Goal: Task Accomplishment & Management: Manage account settings

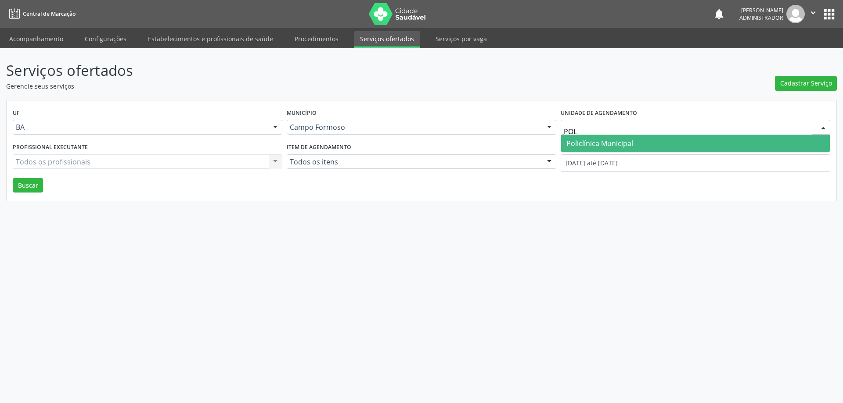
type input "POLI"
click at [599, 146] on span "Policlínica Municipal" at bounding box center [599, 144] width 67 height 10
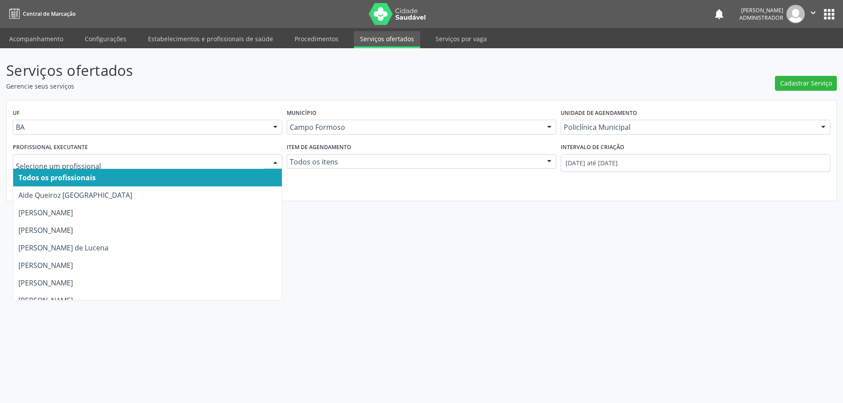
click at [273, 158] on div at bounding box center [275, 162] width 13 height 15
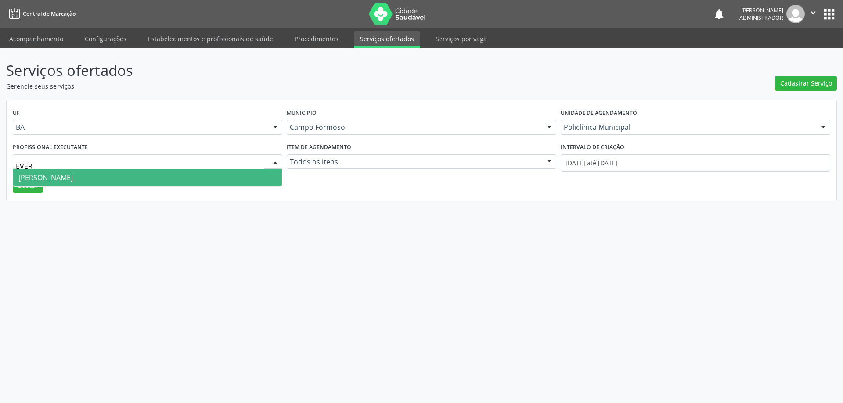
type input "EVERS"
click at [213, 176] on span "Everson Marcos Matt" at bounding box center [147, 178] width 269 height 18
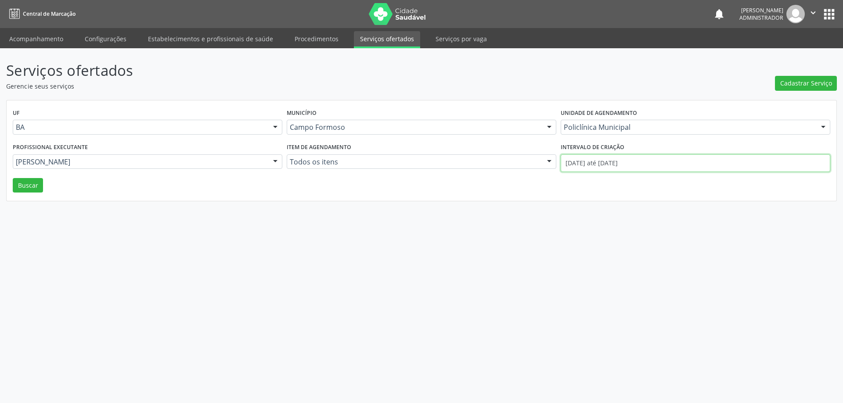
click at [620, 163] on input "01/08/2025 até 28/08/2025" at bounding box center [694, 163] width 269 height 18
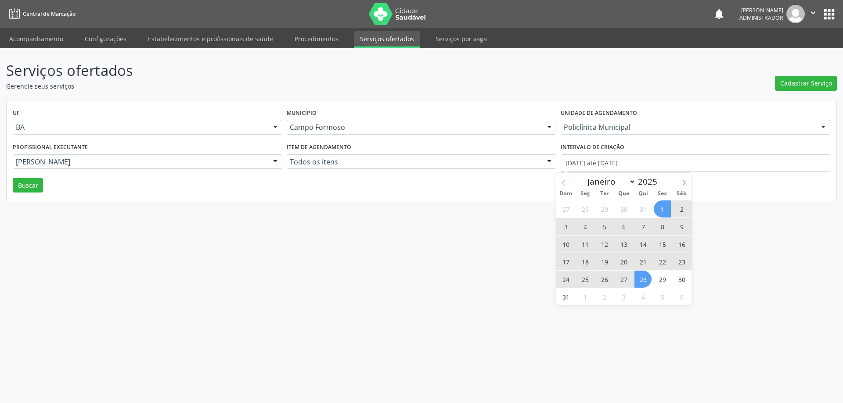
click at [563, 182] on icon at bounding box center [563, 183] width 6 height 6
select select "6"
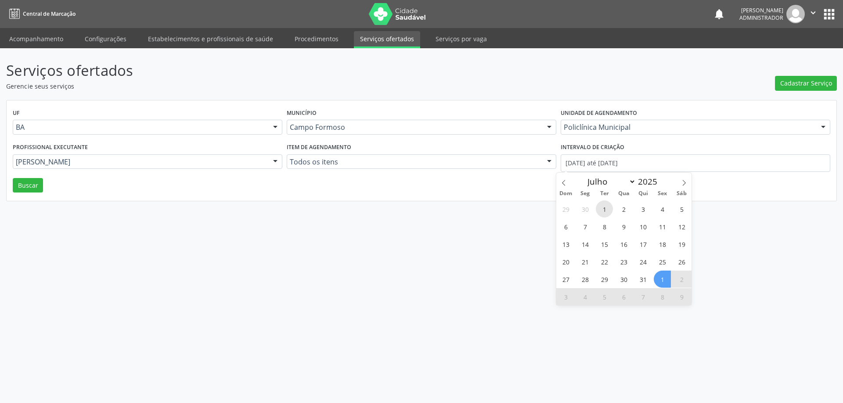
click at [603, 210] on span "1" at bounding box center [604, 209] width 17 height 17
type input "01/07/2025"
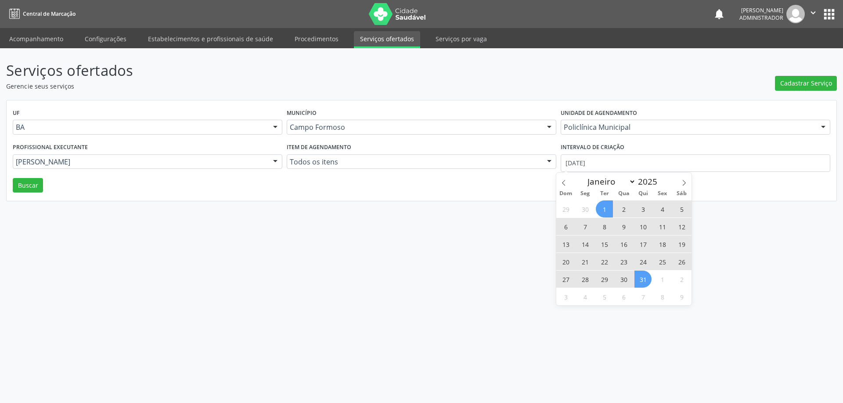
click at [640, 282] on span "31" at bounding box center [642, 279] width 17 height 17
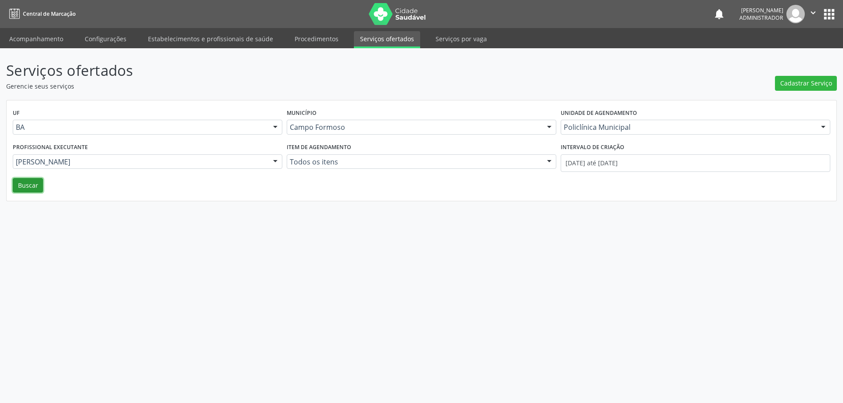
drag, startPoint x: 16, startPoint y: 183, endPoint x: 85, endPoint y: 160, distance: 72.6
click at [16, 183] on button "Buscar" at bounding box center [28, 185] width 30 height 15
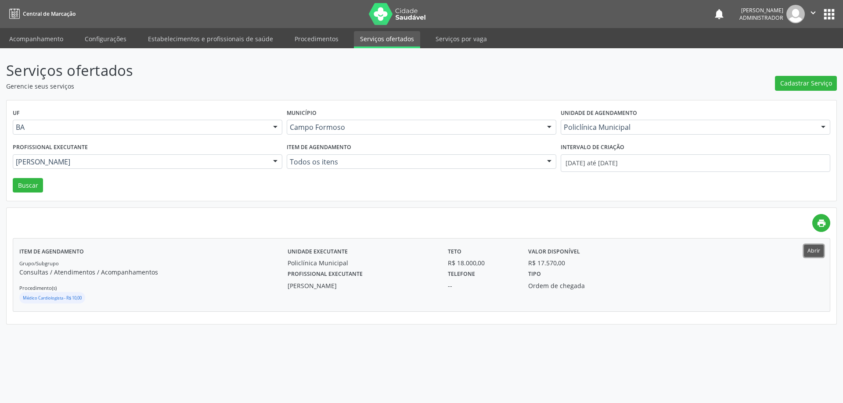
click at [809, 253] on button "Abrir" at bounding box center [814, 251] width 20 height 12
click at [788, 81] on span "Cadastrar Serviço" at bounding box center [806, 83] width 52 height 9
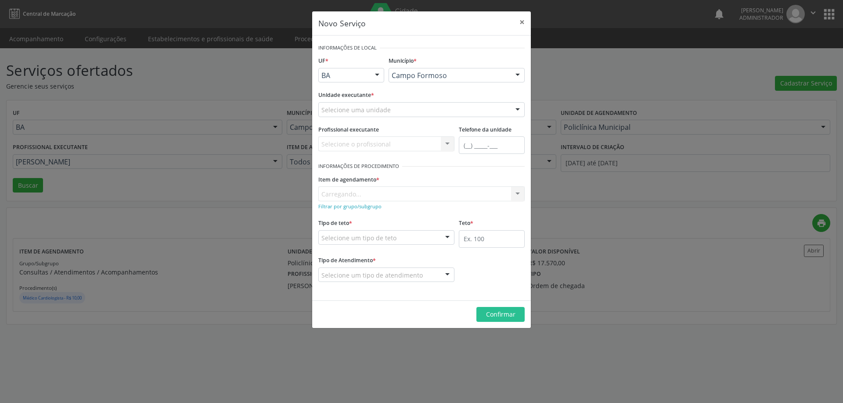
click at [516, 112] on div at bounding box center [517, 110] width 13 height 15
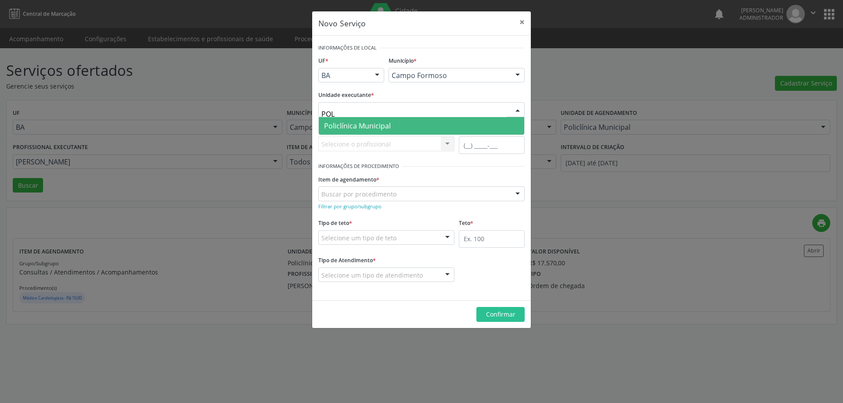
type input "POLI"
click at [481, 121] on span "Policlínica Municipal" at bounding box center [421, 126] width 205 height 18
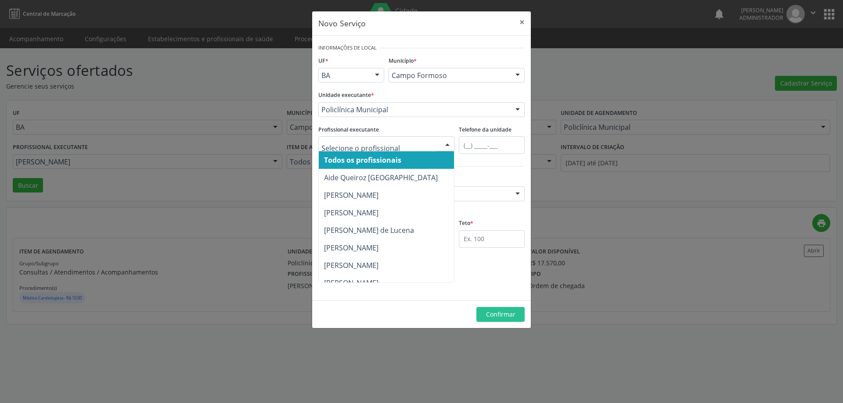
click at [445, 142] on div at bounding box center [447, 144] width 13 height 15
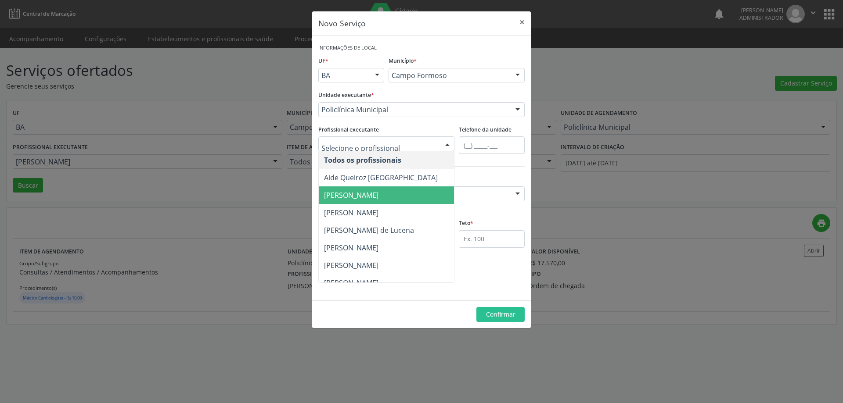
click at [414, 194] on span "Amilton Soares" at bounding box center [387, 196] width 136 height 18
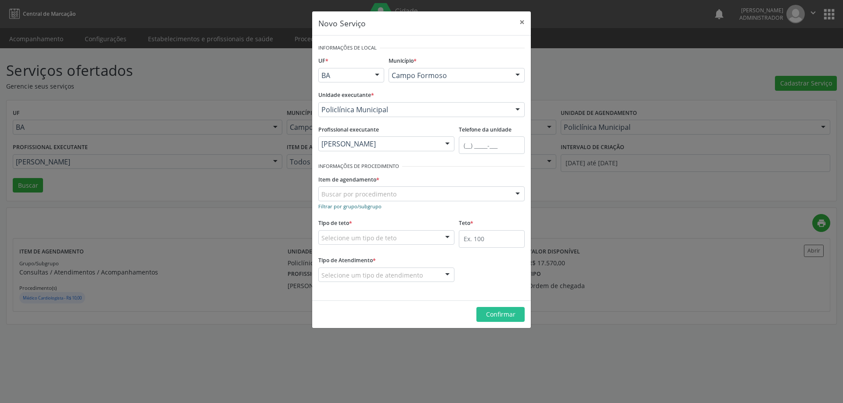
click at [377, 205] on small "Filtrar por grupo/subgrupo" at bounding box center [349, 206] width 63 height 7
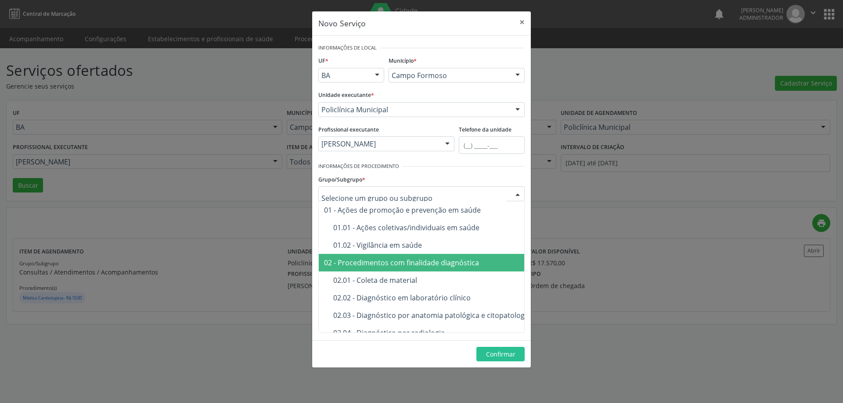
click at [389, 264] on div "02 - Procedimentos com finalidade diagnóstica" at bounding box center [477, 262] width 306 height 7
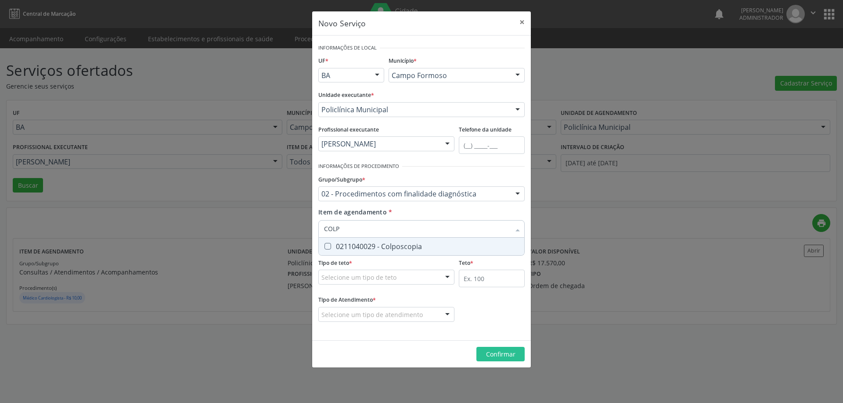
type input "COLPO"
click at [377, 243] on div "0211040029 - Colposcopia" at bounding box center [421, 246] width 195 height 7
checkbox Colposcopia "true"
click at [449, 277] on div at bounding box center [447, 277] width 13 height 15
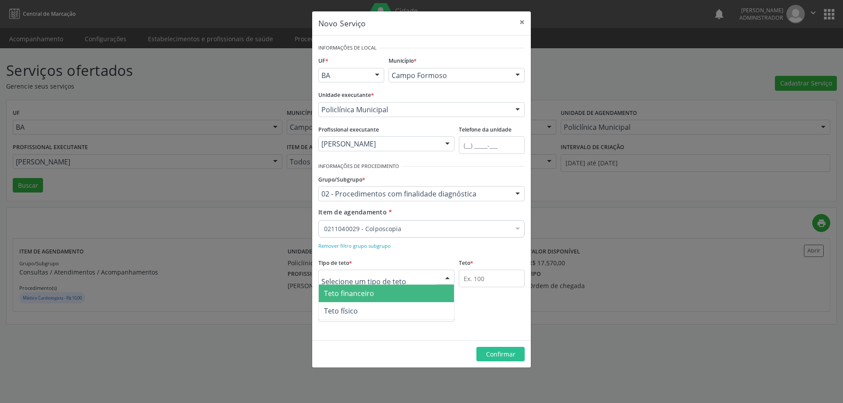
click at [431, 291] on span "Teto financeiro" at bounding box center [386, 294] width 135 height 18
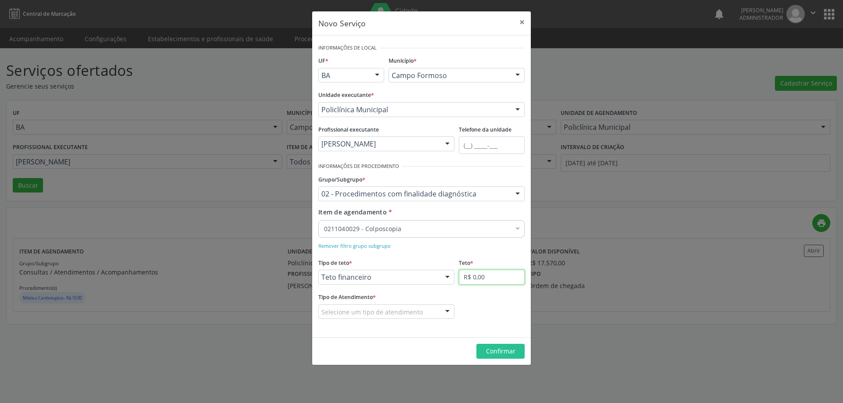
click at [496, 280] on input "R$ 0,00" at bounding box center [492, 277] width 66 height 15
type input "R$ 18.000,00"
click at [446, 311] on div at bounding box center [447, 312] width 13 height 15
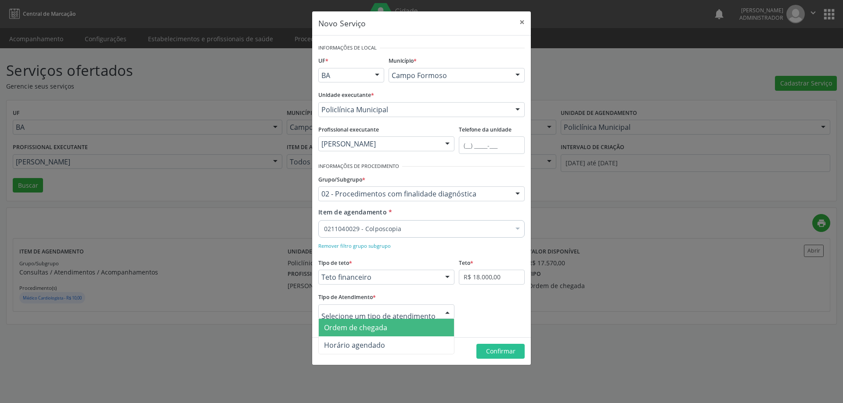
click at [434, 324] on span "Ordem de chegada" at bounding box center [386, 328] width 135 height 18
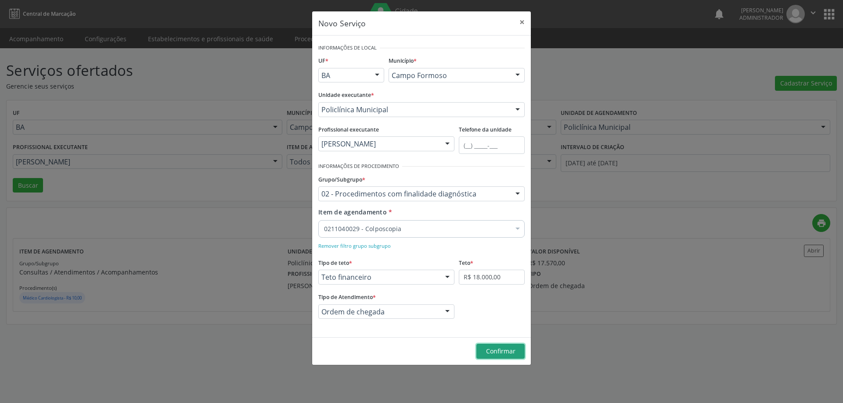
click at [486, 348] on span "Confirmar" at bounding box center [500, 351] width 29 height 8
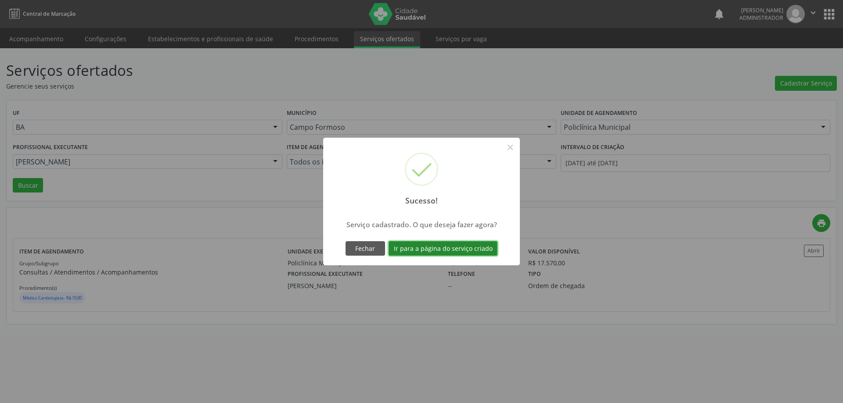
click at [452, 249] on button "Ir para a página do serviço criado" at bounding box center [442, 248] width 109 height 15
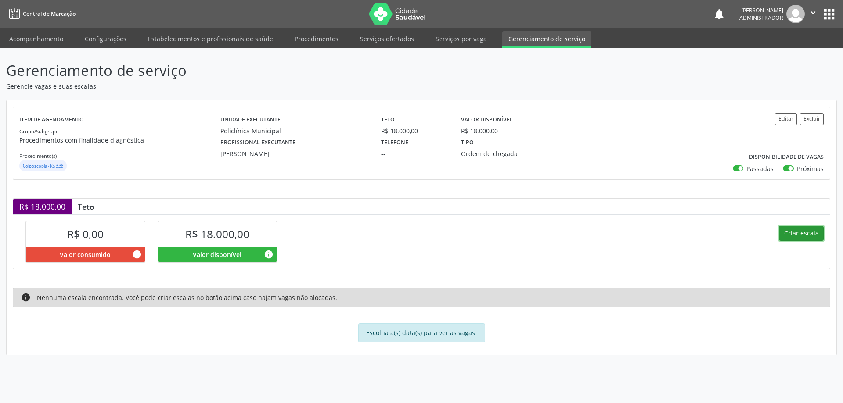
click at [790, 236] on button "Criar escala" at bounding box center [801, 233] width 45 height 15
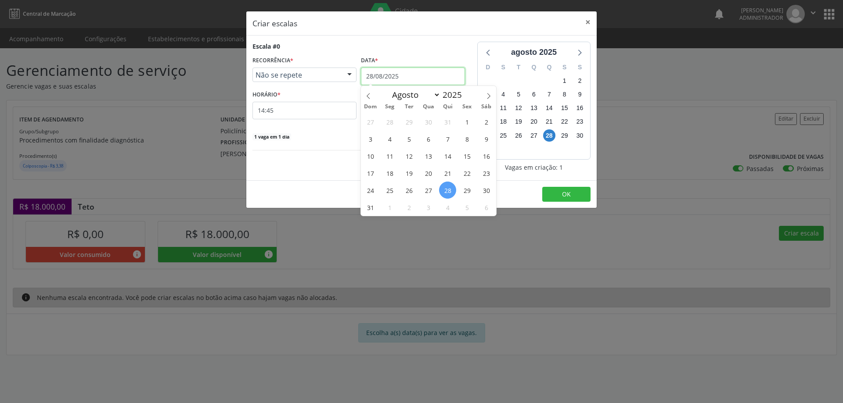
click at [416, 72] on input "28/08/2025" at bounding box center [413, 77] width 104 height 18
click at [489, 93] on icon at bounding box center [488, 96] width 6 height 6
select select "8"
click at [391, 140] on span "8" at bounding box center [389, 138] width 17 height 17
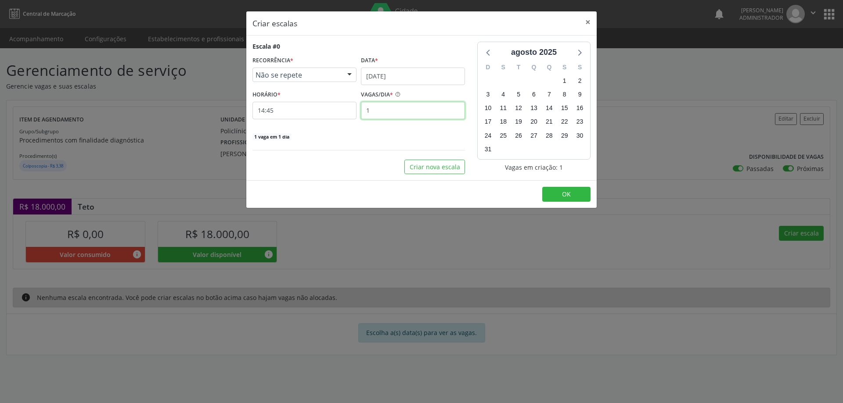
click at [383, 112] on input "1" at bounding box center [413, 111] width 104 height 18
click at [307, 112] on input "14:45" at bounding box center [304, 111] width 104 height 18
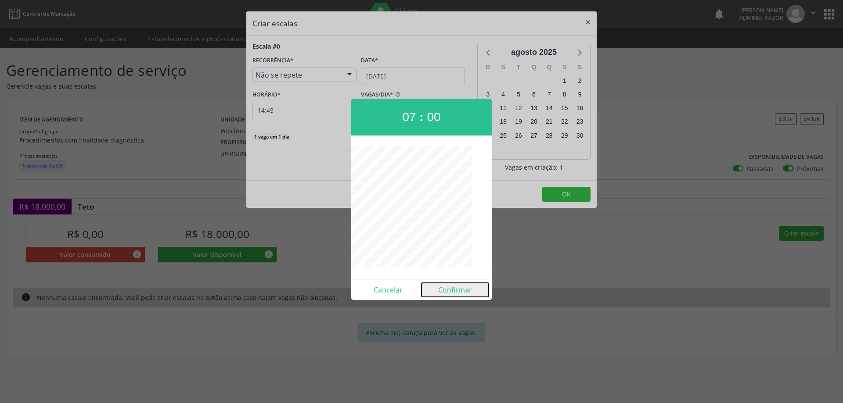
click at [449, 285] on button "Confirmar" at bounding box center [454, 290] width 67 height 14
type input "07:00"
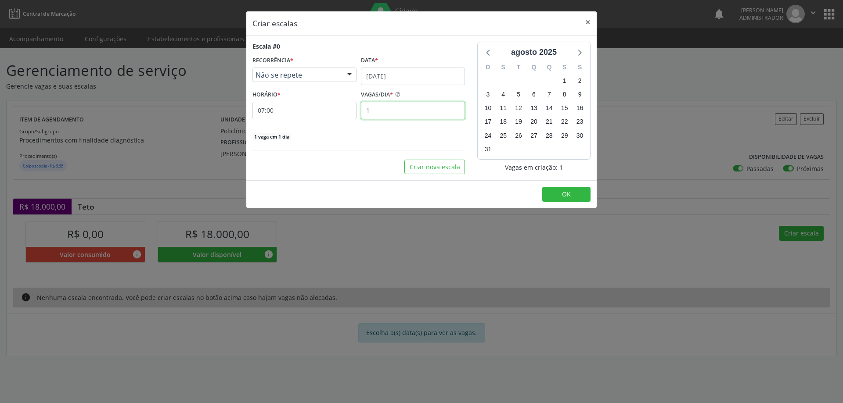
click at [391, 108] on input "1" at bounding box center [413, 111] width 104 height 18
type input "15"
click at [578, 191] on button "OK" at bounding box center [566, 194] width 48 height 15
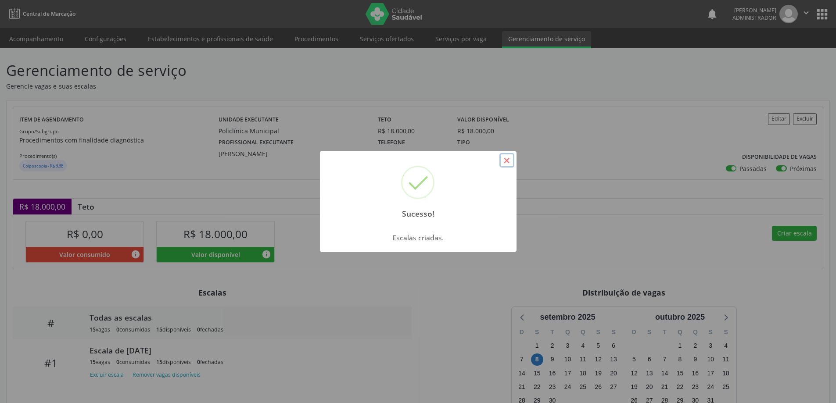
click at [507, 154] on button "×" at bounding box center [506, 160] width 15 height 15
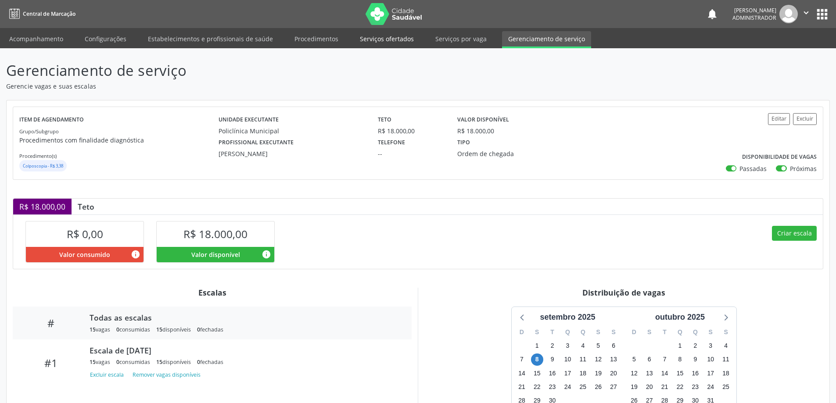
click at [370, 37] on link "Serviços ofertados" at bounding box center [387, 38] width 66 height 15
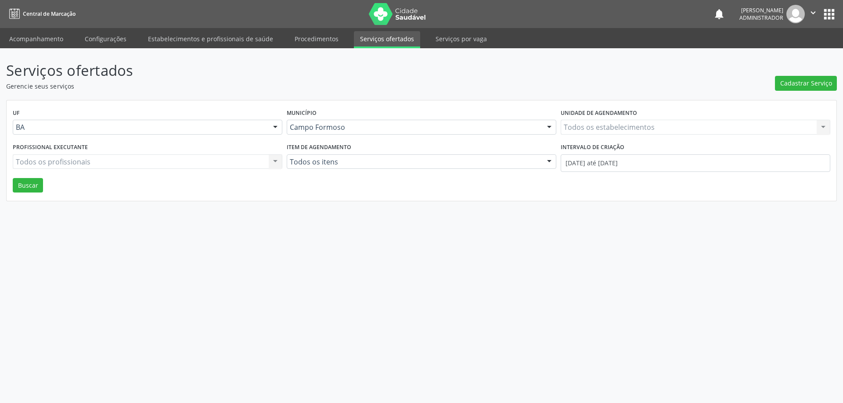
click at [634, 129] on div "Todos os estabelecimentos Todos os estabelecimentos Nenhum resultado encontrado…" at bounding box center [694, 127] width 269 height 15
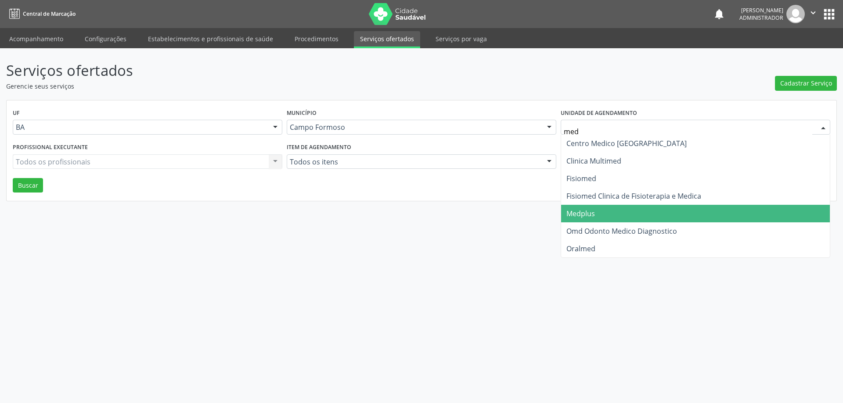
click at [614, 219] on span "Medplus" at bounding box center [695, 214] width 269 height 18
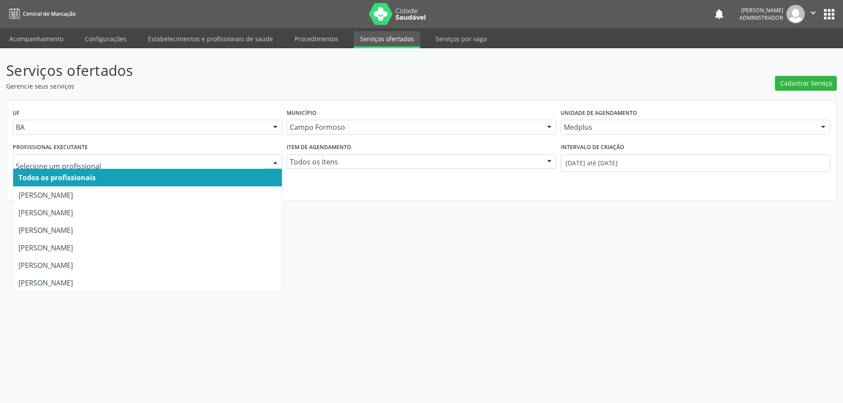
click at [273, 159] on div at bounding box center [275, 162] width 13 height 15
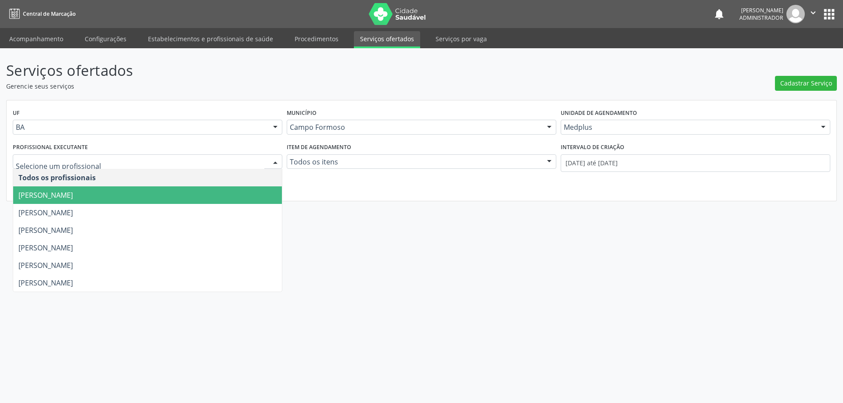
click at [260, 196] on span "Antonio Miranda Rocha Junior" at bounding box center [147, 196] width 269 height 18
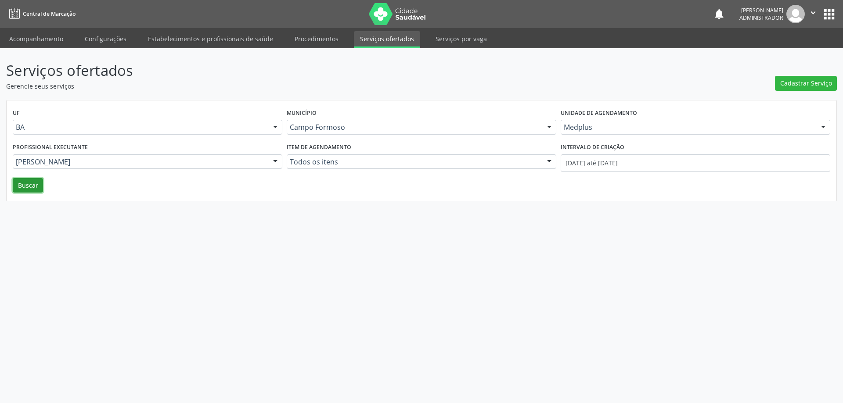
click at [22, 183] on button "Buscar" at bounding box center [28, 185] width 30 height 15
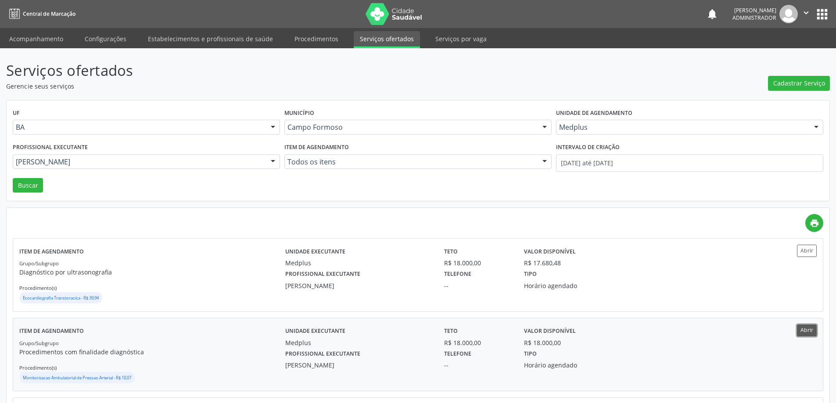
click at [807, 331] on button "Abrir" at bounding box center [807, 331] width 20 height 12
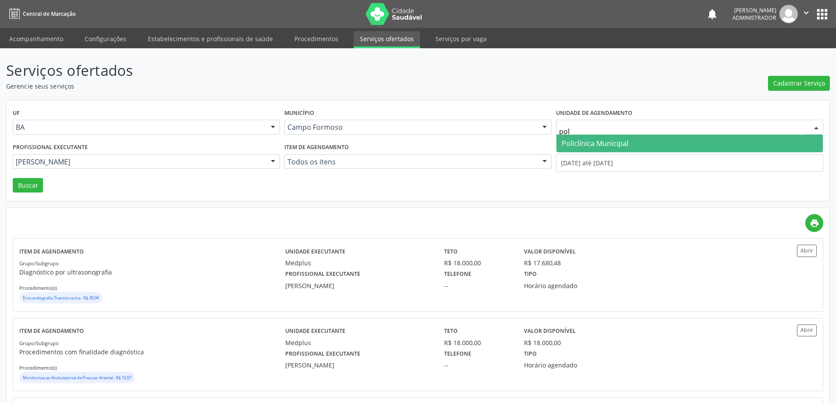
type input "poli"
click at [593, 142] on span "Policlínica Municipal" at bounding box center [595, 144] width 67 height 10
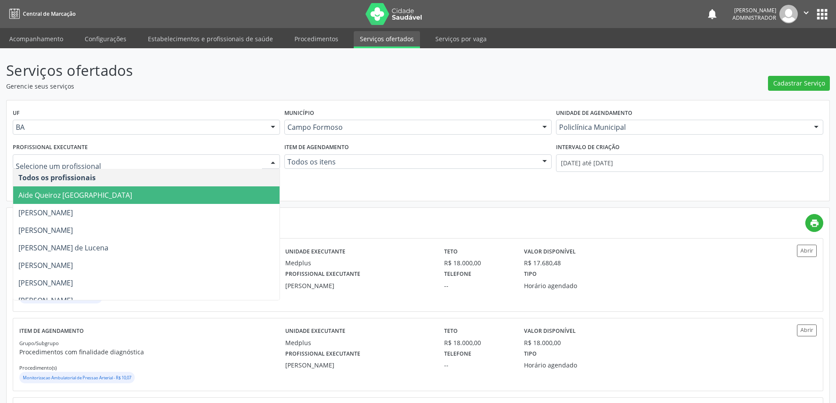
drag, startPoint x: 273, startPoint y: 162, endPoint x: 261, endPoint y: 153, distance: 15.0
click at [273, 163] on div at bounding box center [272, 162] width 13 height 15
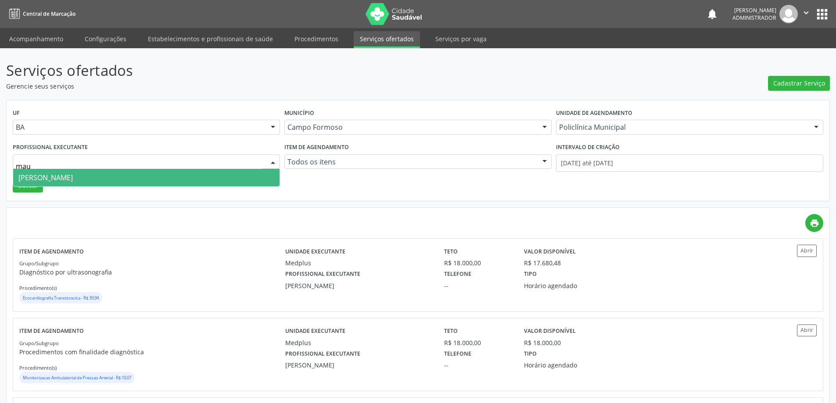
type input "maur"
click at [242, 176] on span "Mauricio Cardoso Ribeiro Junior" at bounding box center [146, 178] width 266 height 18
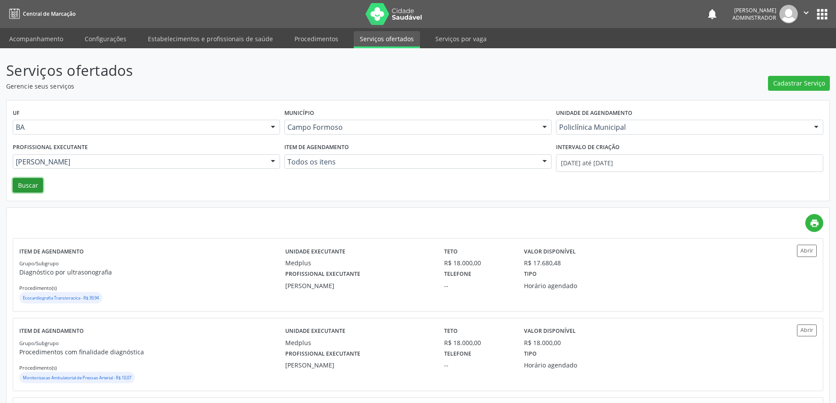
click at [24, 187] on button "Buscar" at bounding box center [28, 185] width 30 height 15
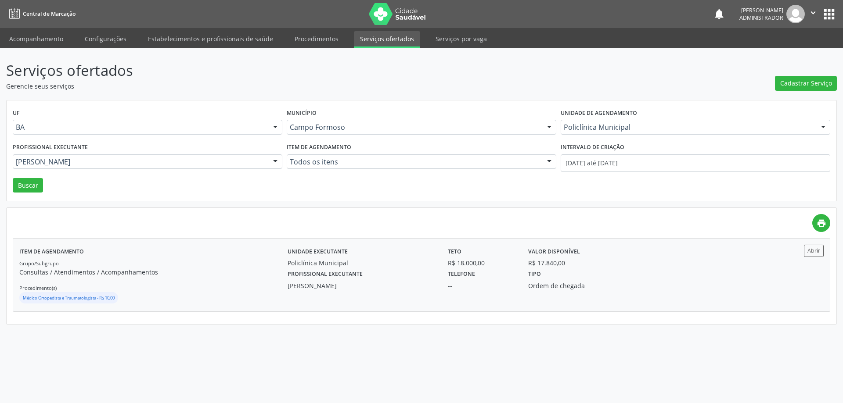
click at [812, 244] on div "Item de agendamento Grupo/Subgrupo Consultas / Atendimentos / Acompanhamentos P…" at bounding box center [421, 275] width 816 height 72
click at [274, 162] on div at bounding box center [275, 162] width 13 height 15
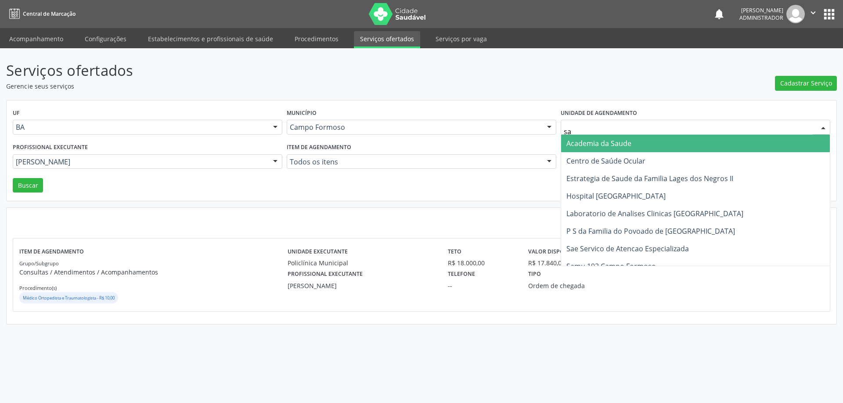
type input "sao"
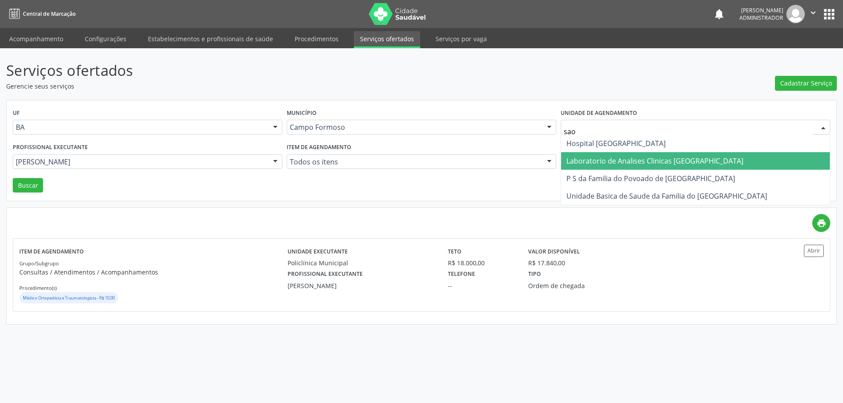
click at [616, 157] on span "Laboratorio de Analises Clinicas [GEOGRAPHIC_DATA]" at bounding box center [654, 161] width 177 height 10
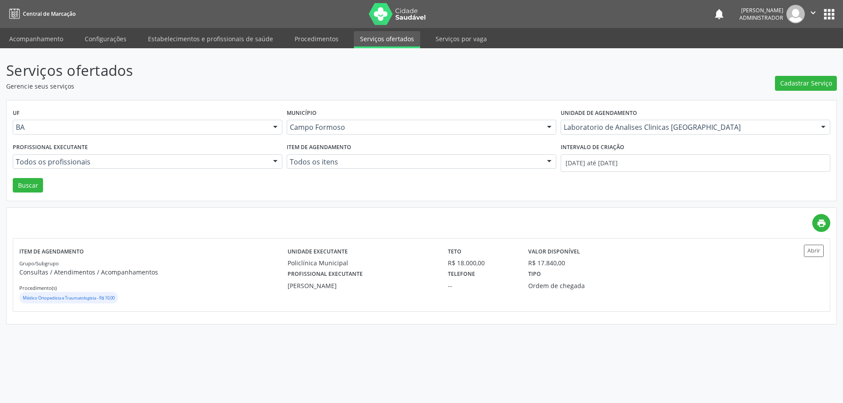
click at [275, 162] on div at bounding box center [275, 162] width 13 height 15
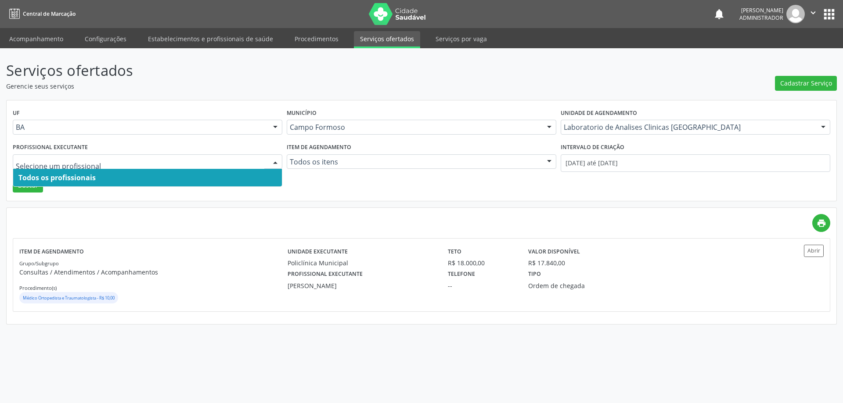
click at [241, 176] on span "Todos os profissionais" at bounding box center [147, 178] width 269 height 18
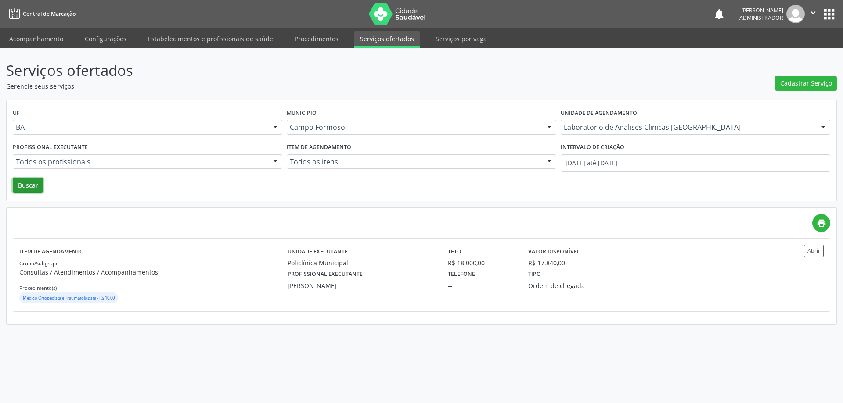
click at [17, 181] on button "Buscar" at bounding box center [28, 185] width 30 height 15
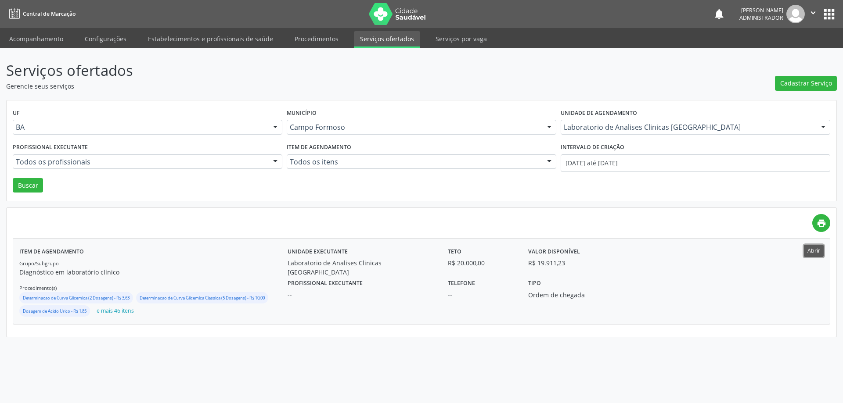
click at [815, 252] on button "Abrir" at bounding box center [814, 251] width 20 height 12
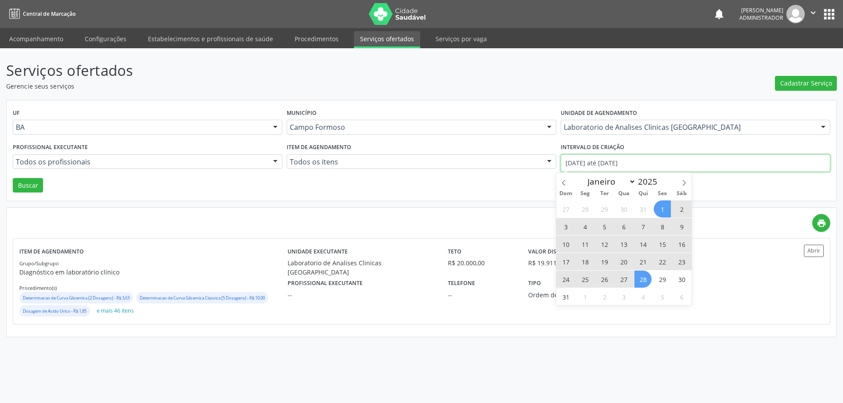
click at [587, 161] on input "01/08/2025 até 28/08/2025" at bounding box center [694, 163] width 269 height 18
click at [561, 181] on icon at bounding box center [563, 183] width 6 height 6
select select "6"
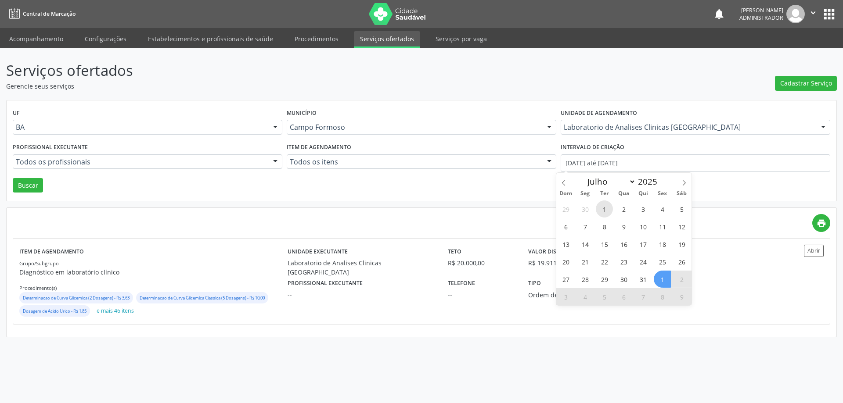
click at [603, 211] on span "1" at bounding box center [604, 209] width 17 height 17
type input "01/07/2025"
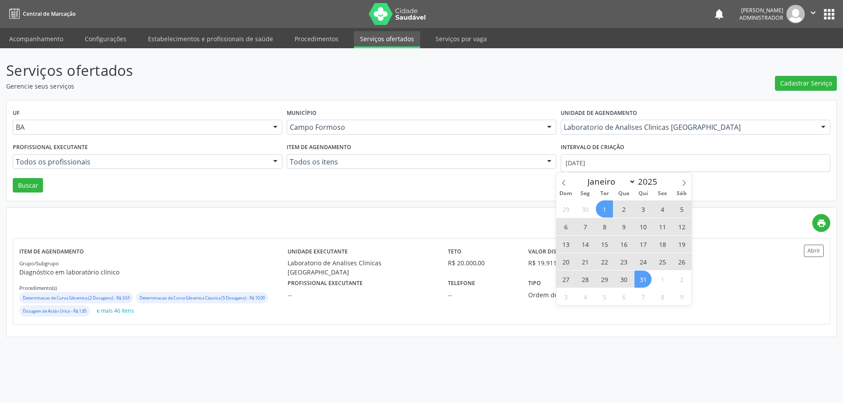
click at [644, 277] on span "31" at bounding box center [642, 279] width 17 height 17
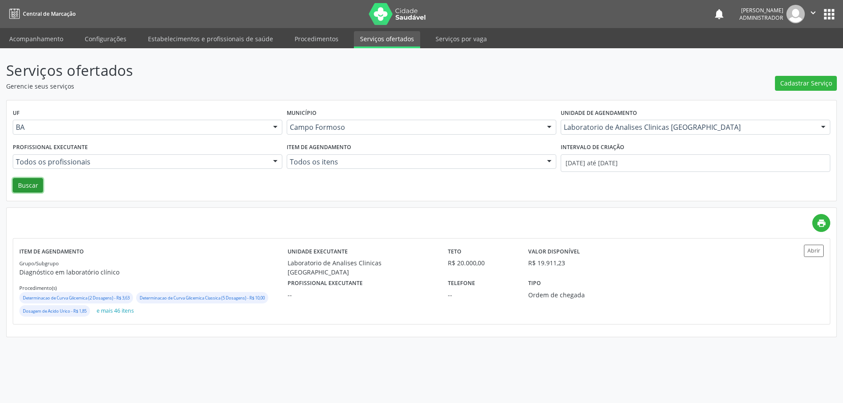
click at [30, 185] on button "Buscar" at bounding box center [28, 185] width 30 height 15
click at [811, 249] on button "Abrir" at bounding box center [814, 251] width 20 height 12
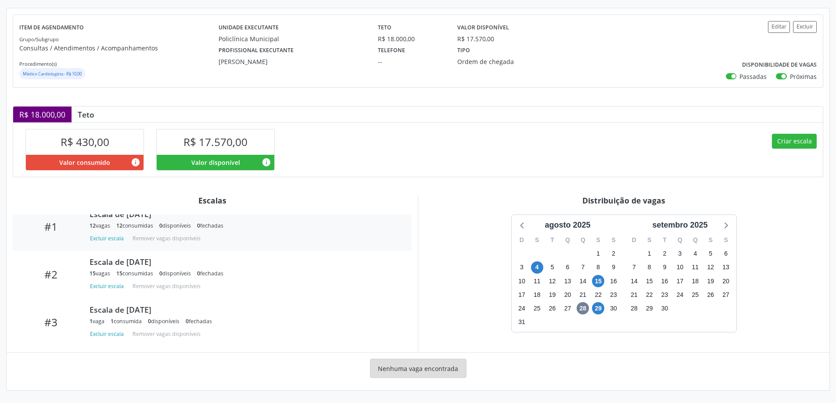
scroll to position [92, 0]
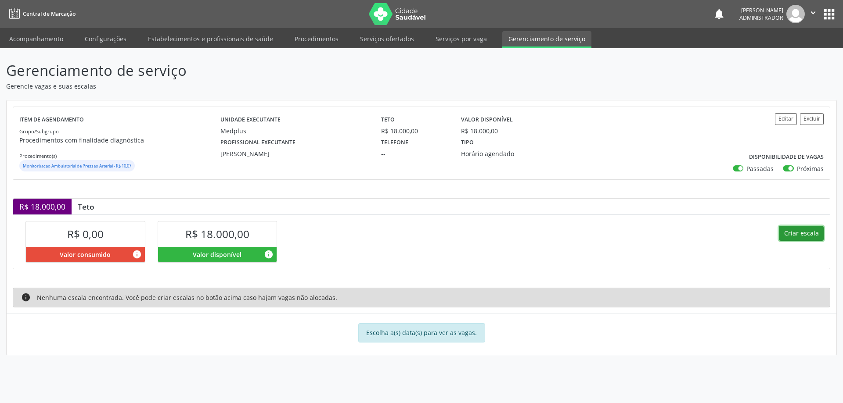
click at [803, 235] on button "Criar escala" at bounding box center [801, 233] width 45 height 15
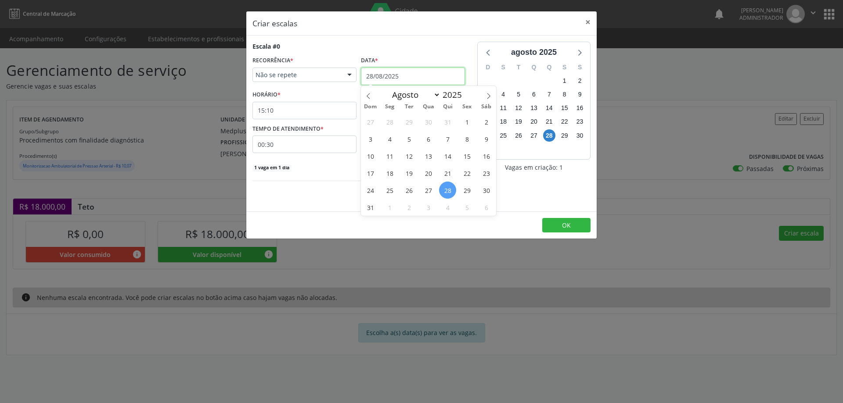
click at [402, 75] on input "28/08/2025" at bounding box center [413, 77] width 104 height 18
click at [490, 95] on icon at bounding box center [488, 96] width 6 height 6
select select "8"
click at [385, 122] on span "1" at bounding box center [389, 121] width 17 height 17
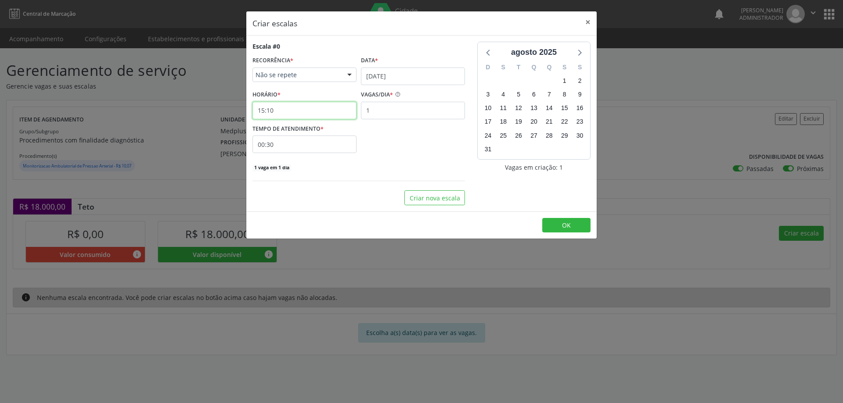
click at [322, 107] on input "15:10" at bounding box center [304, 111] width 104 height 18
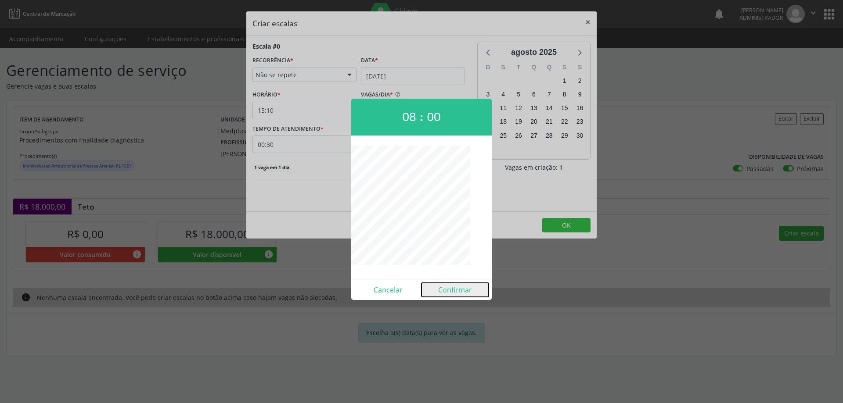
click at [457, 287] on button "Confirmar" at bounding box center [454, 290] width 67 height 14
type input "08:00"
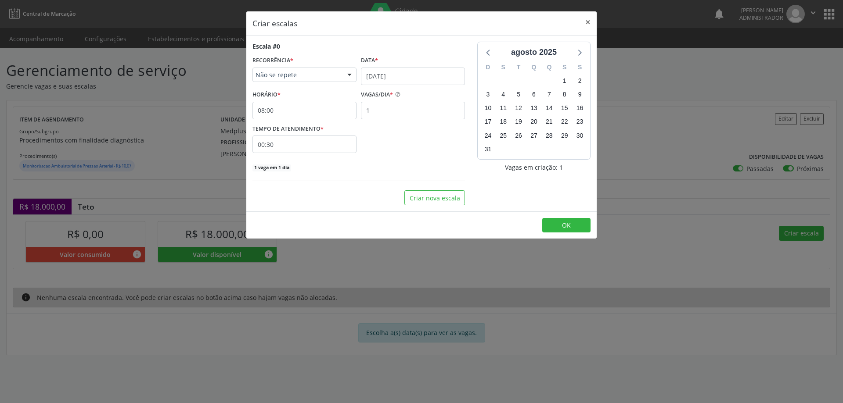
click at [320, 140] on input "00:30" at bounding box center [304, 145] width 104 height 18
click at [383, 168] on span at bounding box center [384, 167] width 6 height 9
type input "00:25"
type input "25"
click at [383, 168] on span at bounding box center [384, 167] width 6 height 9
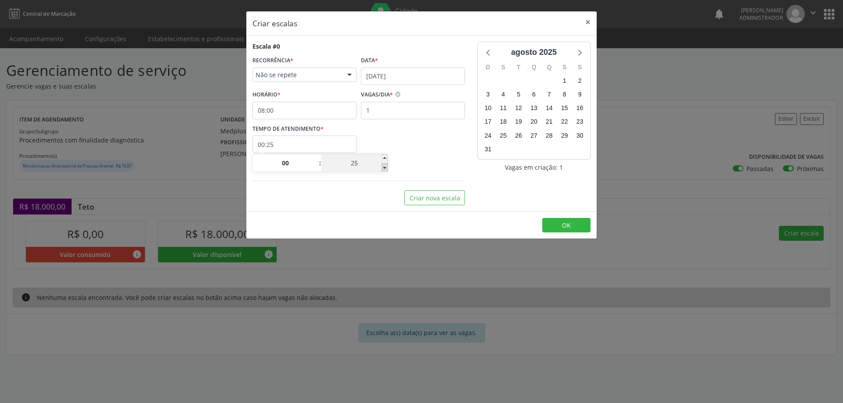
type input "00:20"
type input "20"
click at [566, 229] on span "OK" at bounding box center [566, 225] width 9 height 8
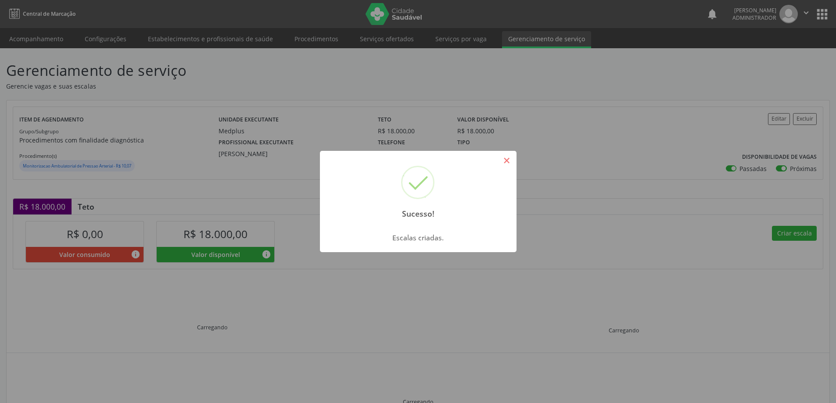
click at [507, 161] on button "×" at bounding box center [506, 160] width 15 height 15
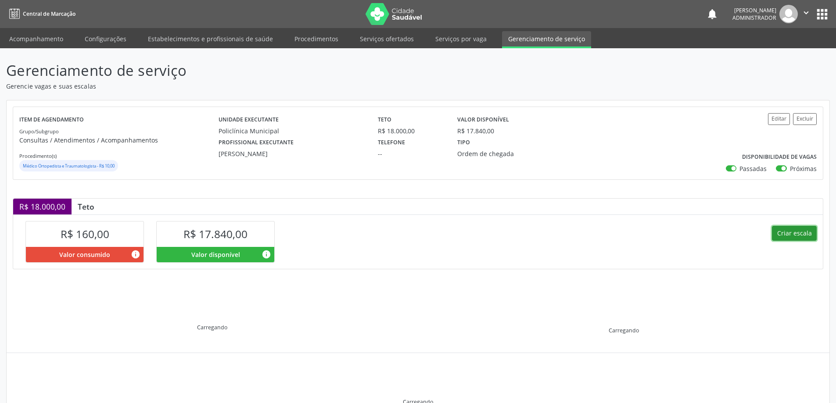
click at [787, 233] on button "Criar escala" at bounding box center [794, 233] width 45 height 15
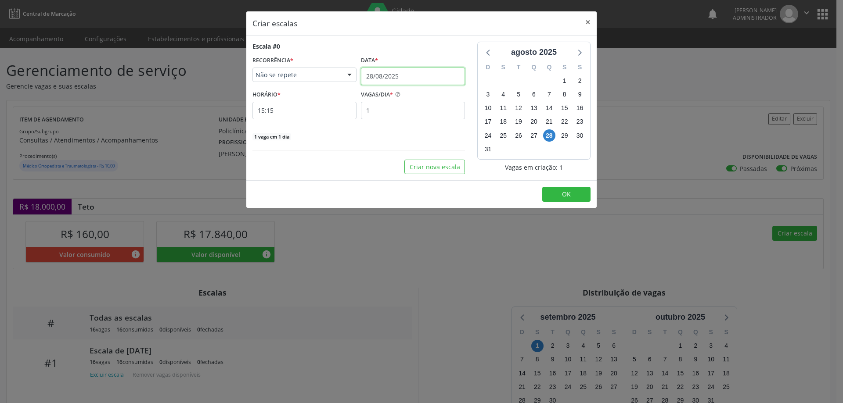
click at [395, 73] on input "28/08/2025" at bounding box center [413, 77] width 104 height 18
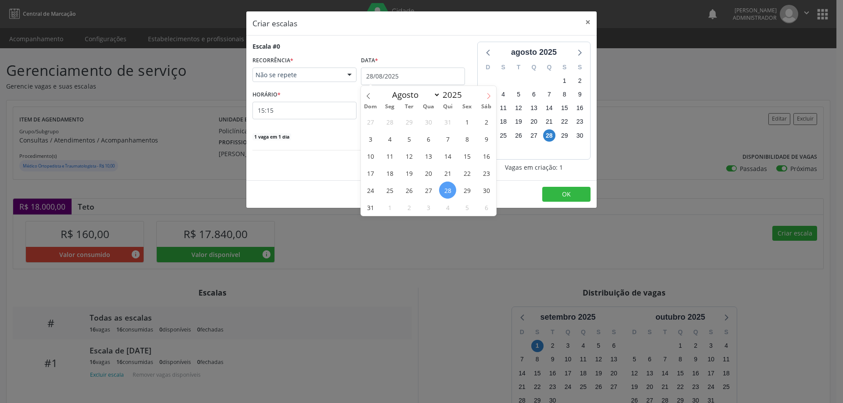
click at [488, 94] on icon at bounding box center [488, 96] width 6 height 6
select select "8"
click at [392, 121] on span "1" at bounding box center [389, 121] width 17 height 17
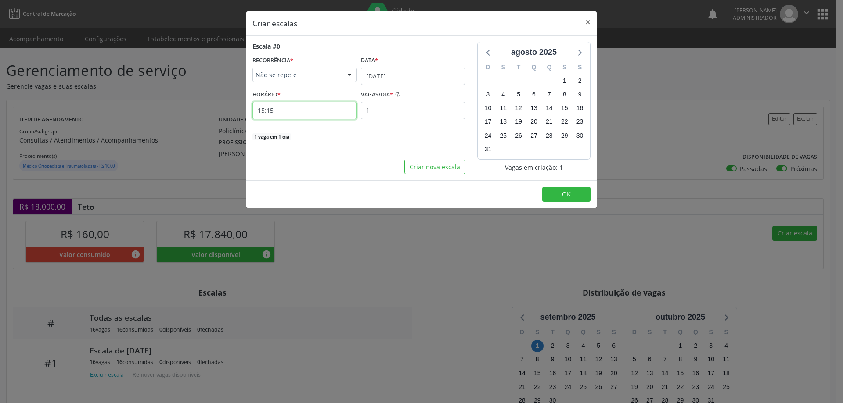
click at [316, 112] on input "15:15" at bounding box center [304, 111] width 104 height 18
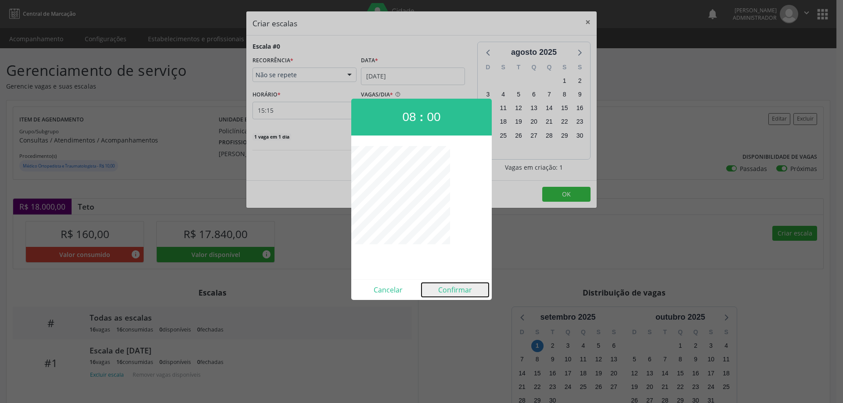
click at [444, 287] on button "Confirmar" at bounding box center [454, 290] width 67 height 14
type input "08:00"
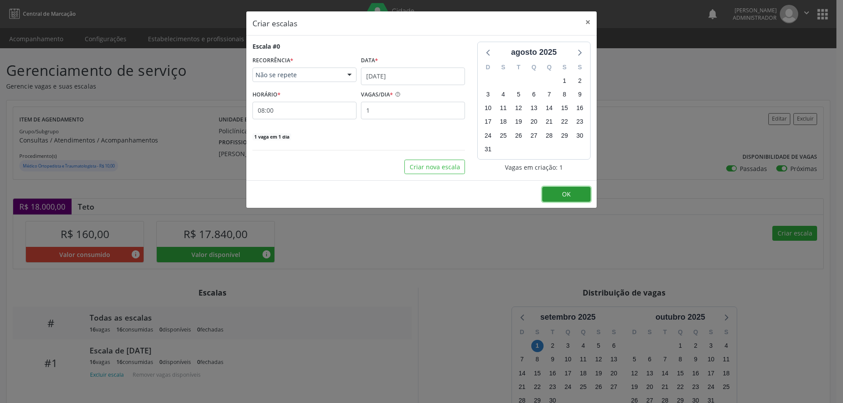
click at [564, 188] on button "OK" at bounding box center [566, 194] width 48 height 15
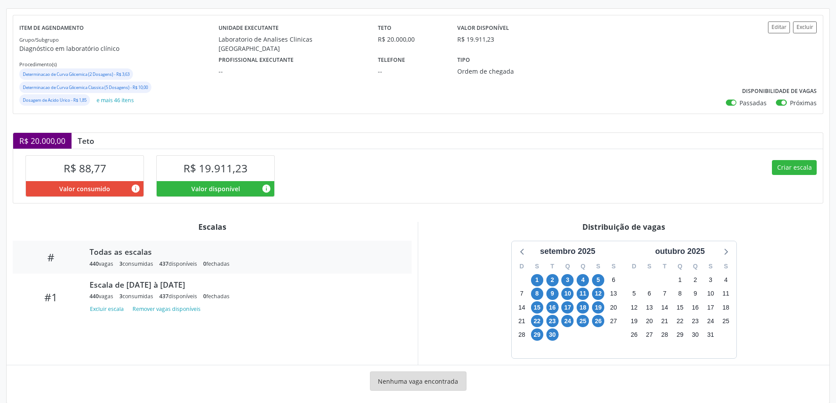
scroll to position [104, 0]
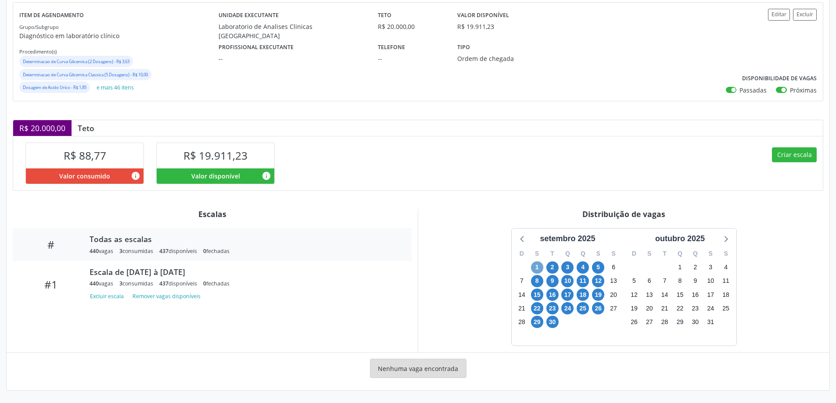
click at [535, 268] on span "1" at bounding box center [537, 268] width 12 height 12
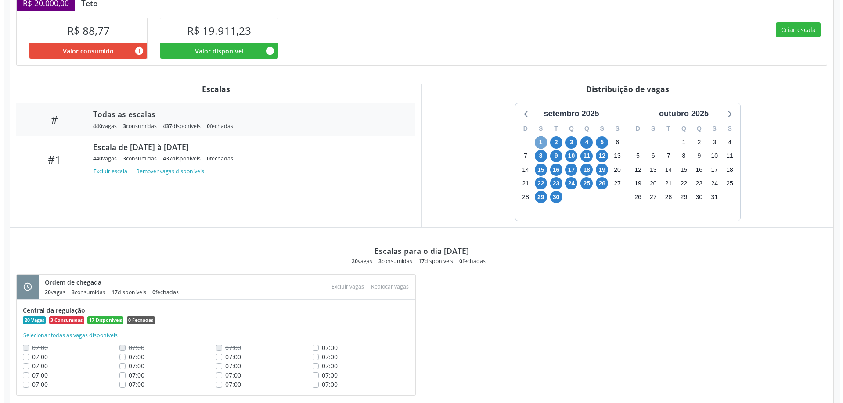
scroll to position [250, 0]
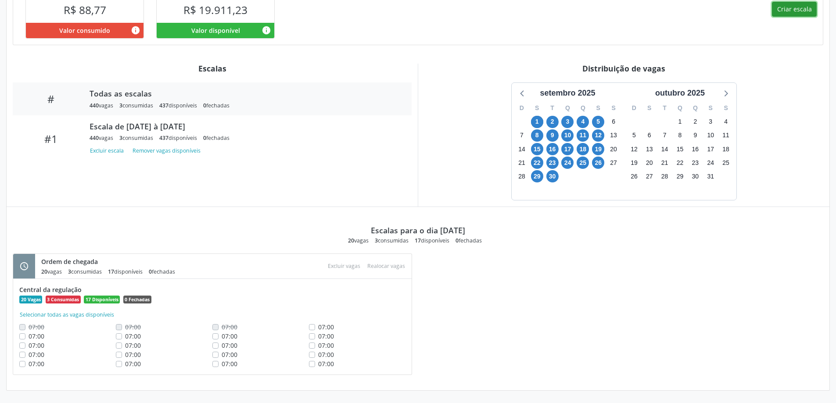
click at [798, 8] on button "Criar escala" at bounding box center [794, 9] width 45 height 15
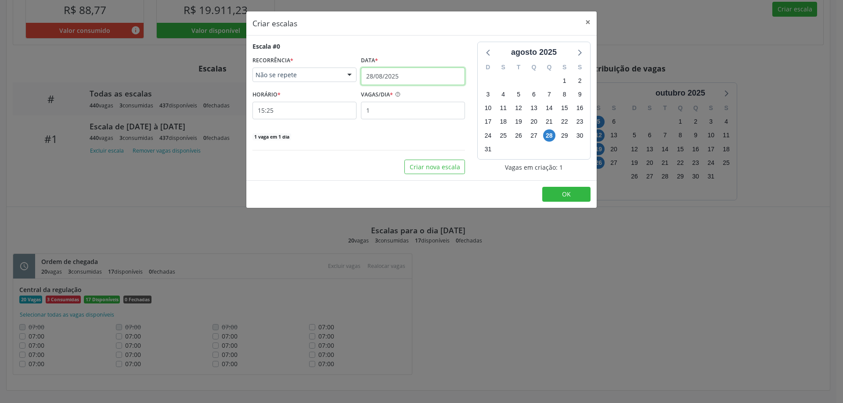
click at [399, 68] on input "28/08/2025" at bounding box center [413, 77] width 104 height 18
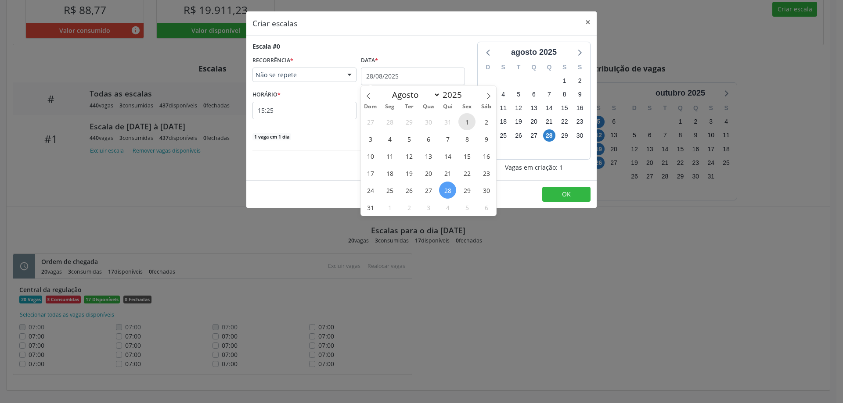
click at [467, 122] on span "1" at bounding box center [466, 121] width 17 height 17
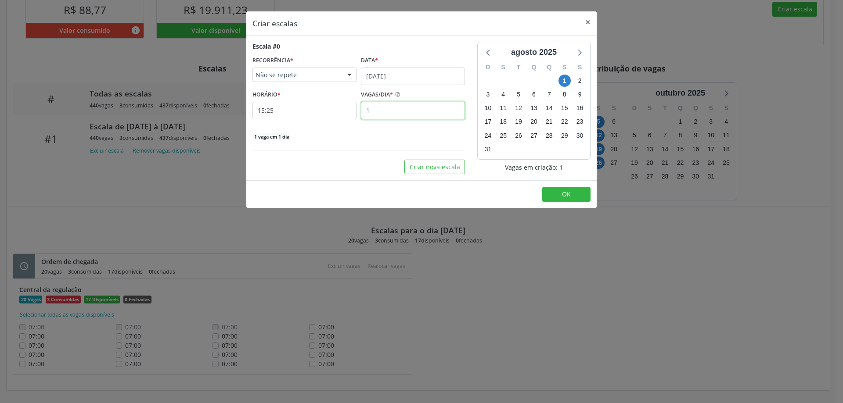
click at [375, 111] on input "1" at bounding box center [413, 111] width 104 height 18
type input "3"
click at [390, 74] on input "[DATE]" at bounding box center [413, 77] width 104 height 18
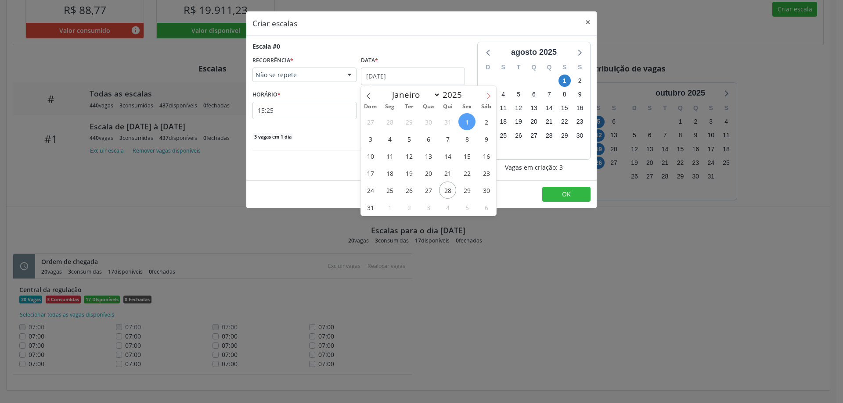
click at [486, 94] on icon at bounding box center [488, 96] width 6 height 6
select select "8"
click at [390, 124] on span "1" at bounding box center [389, 121] width 17 height 17
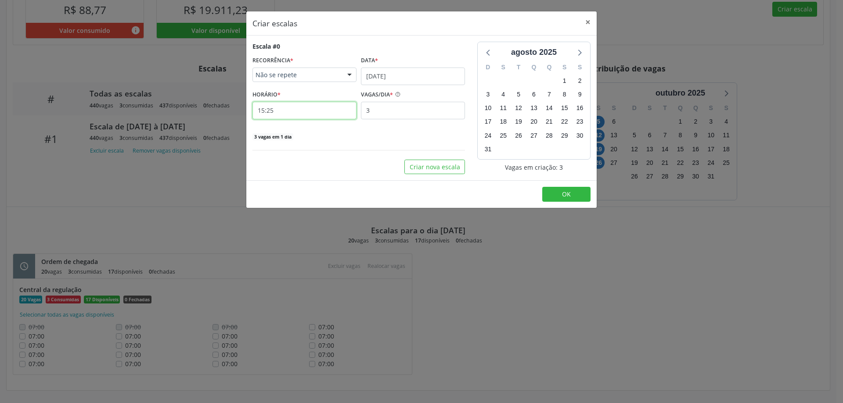
click at [316, 110] on input "15:25" at bounding box center [304, 111] width 104 height 18
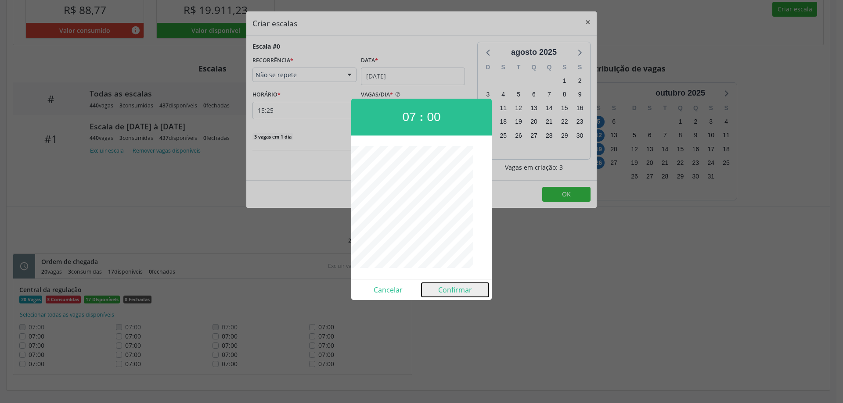
drag, startPoint x: 455, startPoint y: 290, endPoint x: 462, endPoint y: 278, distance: 13.8
click at [455, 290] on button "Confirmar" at bounding box center [454, 290] width 67 height 14
type input "07:00"
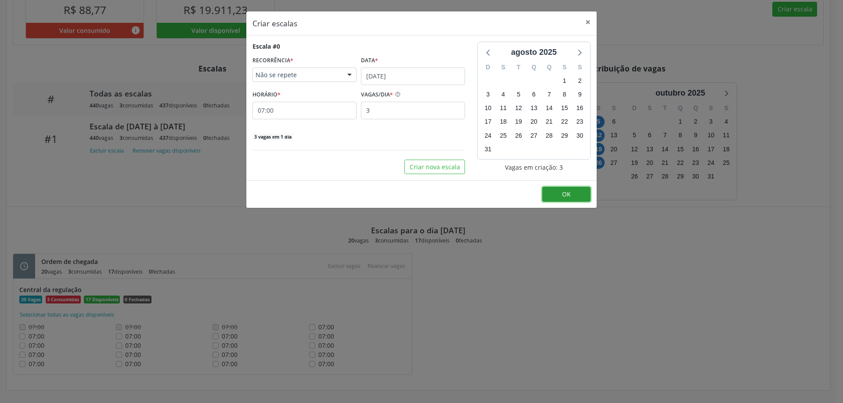
click at [550, 191] on button "OK" at bounding box center [566, 194] width 48 height 15
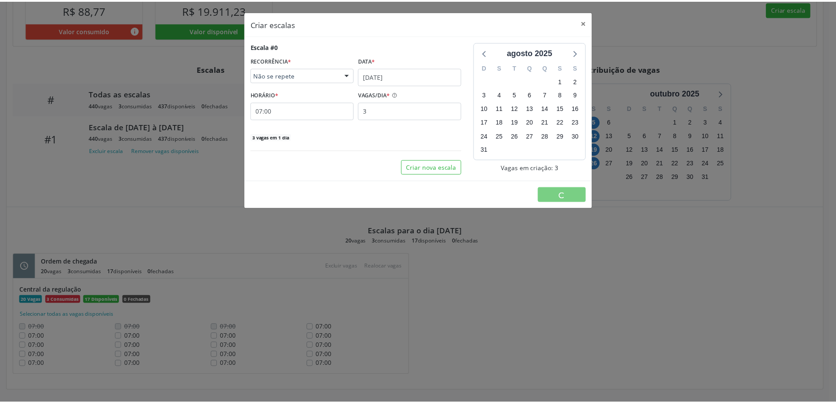
scroll to position [0, 0]
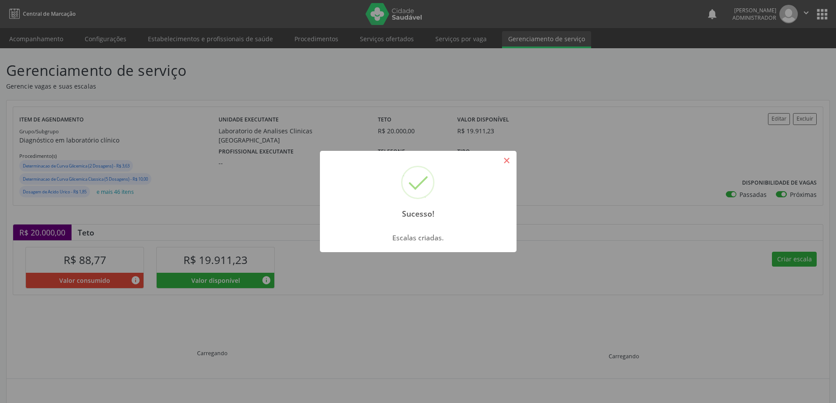
click at [505, 164] on button "×" at bounding box center [506, 160] width 15 height 15
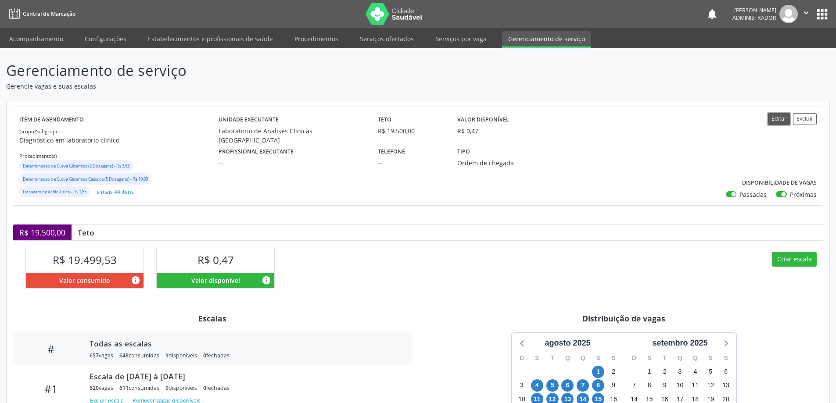
click at [777, 115] on button "Editar" at bounding box center [779, 119] width 22 height 12
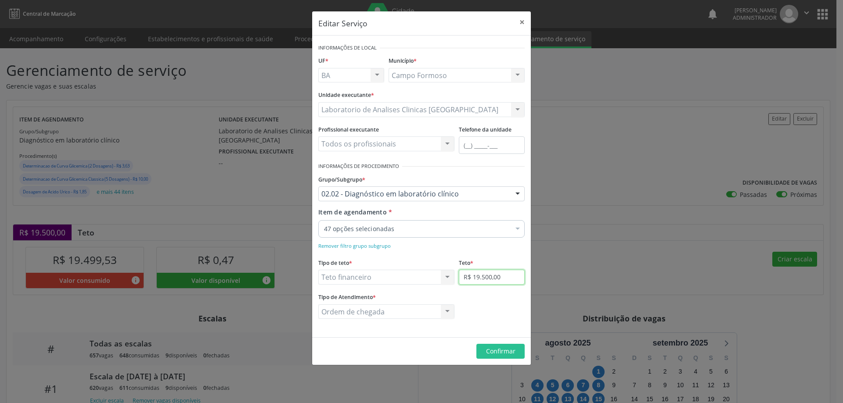
click at [503, 275] on input "R$ 19.500,00" at bounding box center [492, 277] width 66 height 15
type input "R$ 20.000,00"
click at [503, 349] on span "Confirmar" at bounding box center [500, 351] width 29 height 8
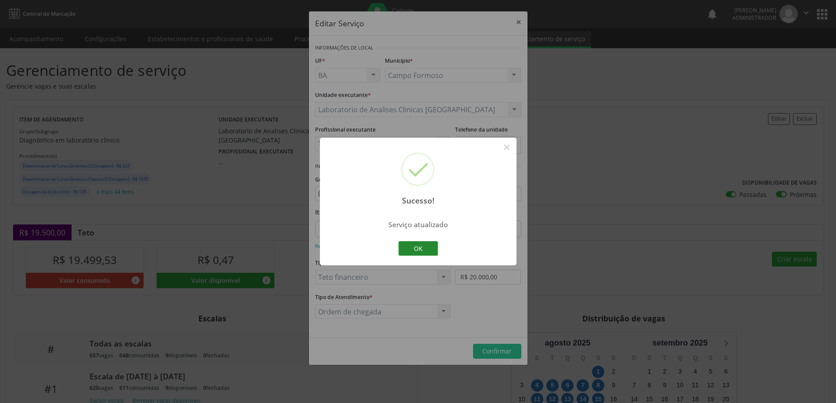
click at [425, 249] on button "OK" at bounding box center [419, 248] width 40 height 15
